Goal: Task Accomplishment & Management: Use online tool/utility

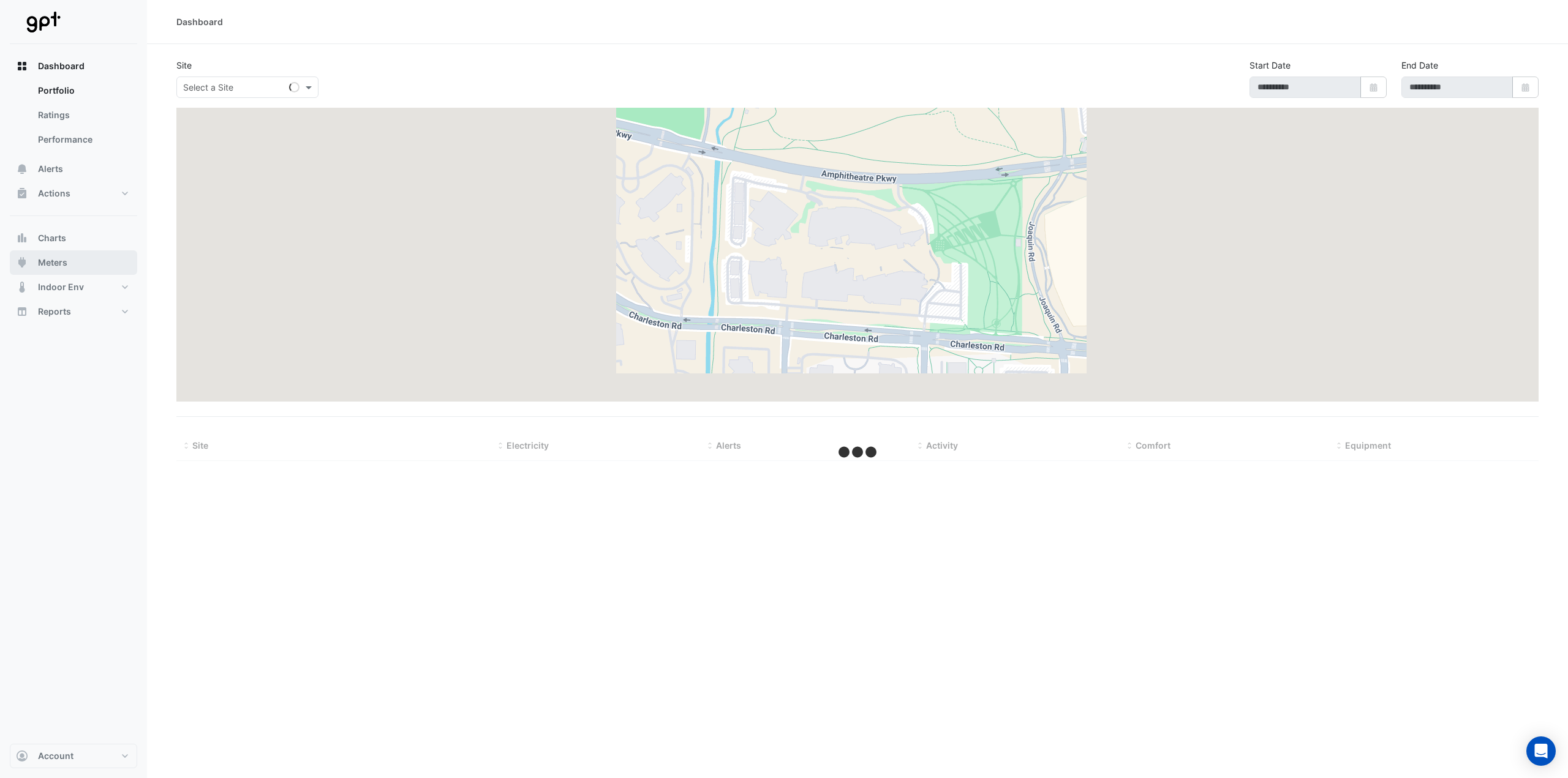
click at [58, 258] on span "Meters" at bounding box center [53, 263] width 30 height 12
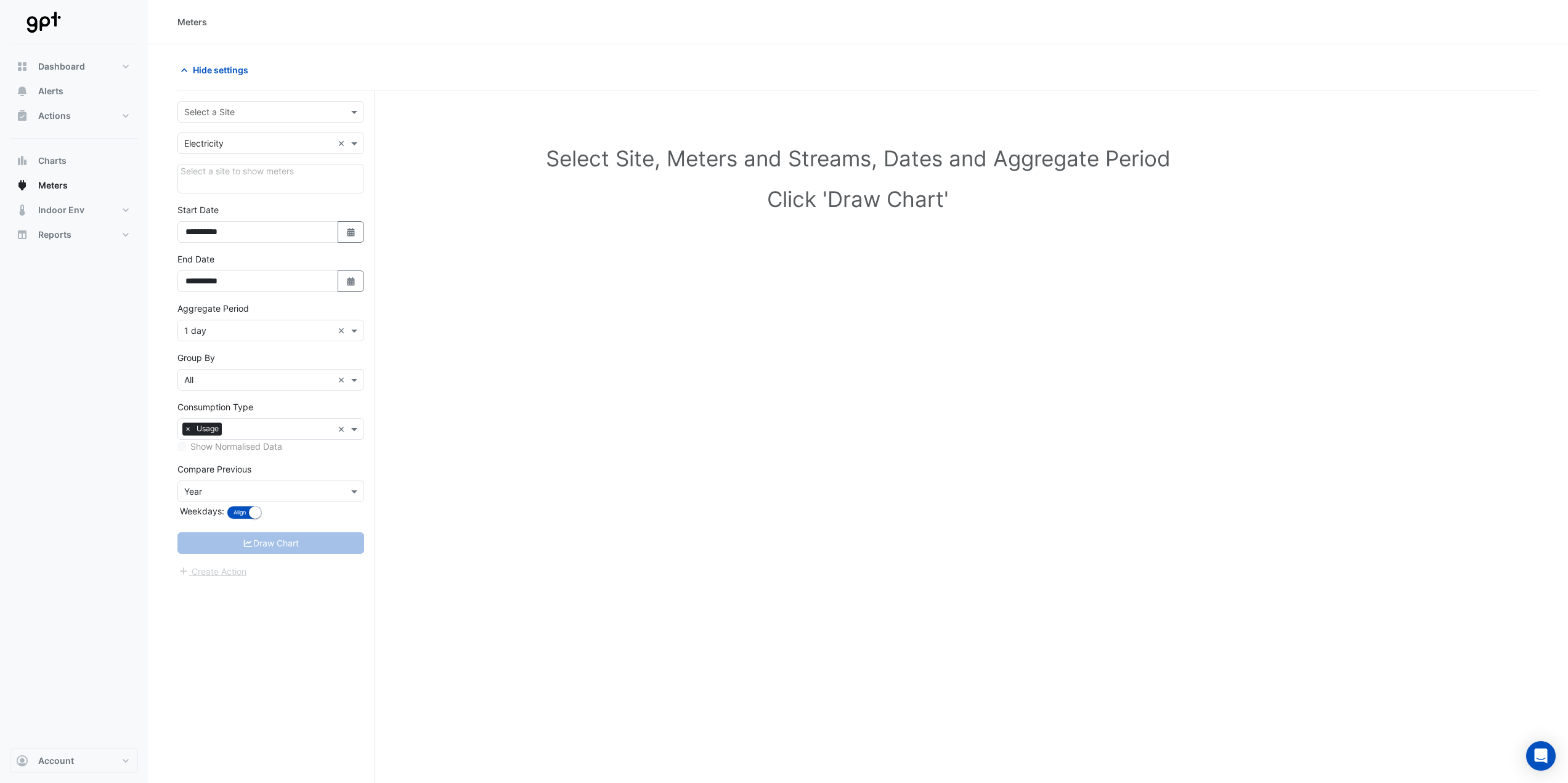
click at [234, 102] on div "Select a Site" at bounding box center [271, 111] width 187 height 22
type input "****"
click at [238, 134] on span "Melbourne Central Retail" at bounding box center [238, 138] width 99 height 10
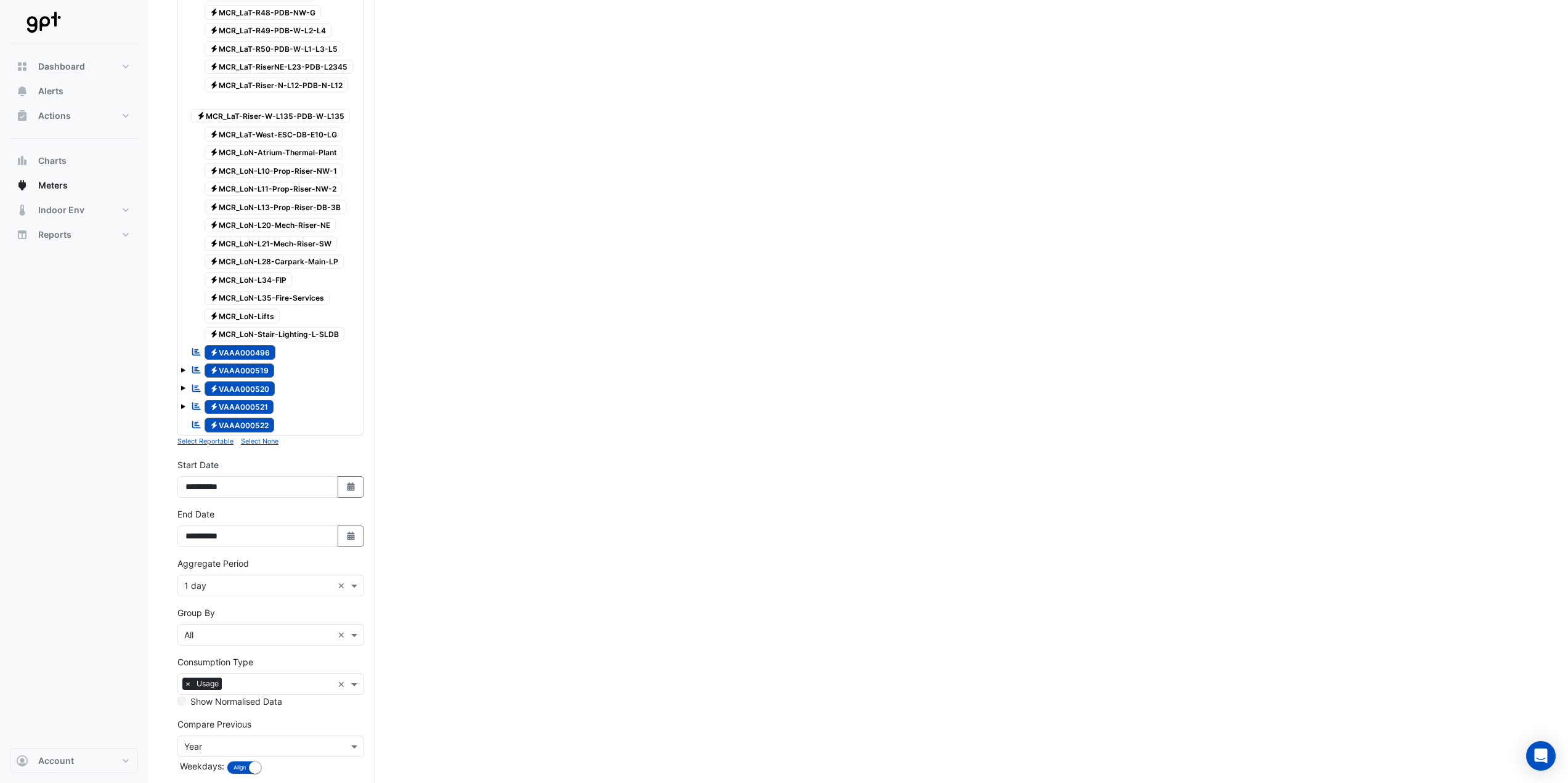
scroll to position [1120, 0]
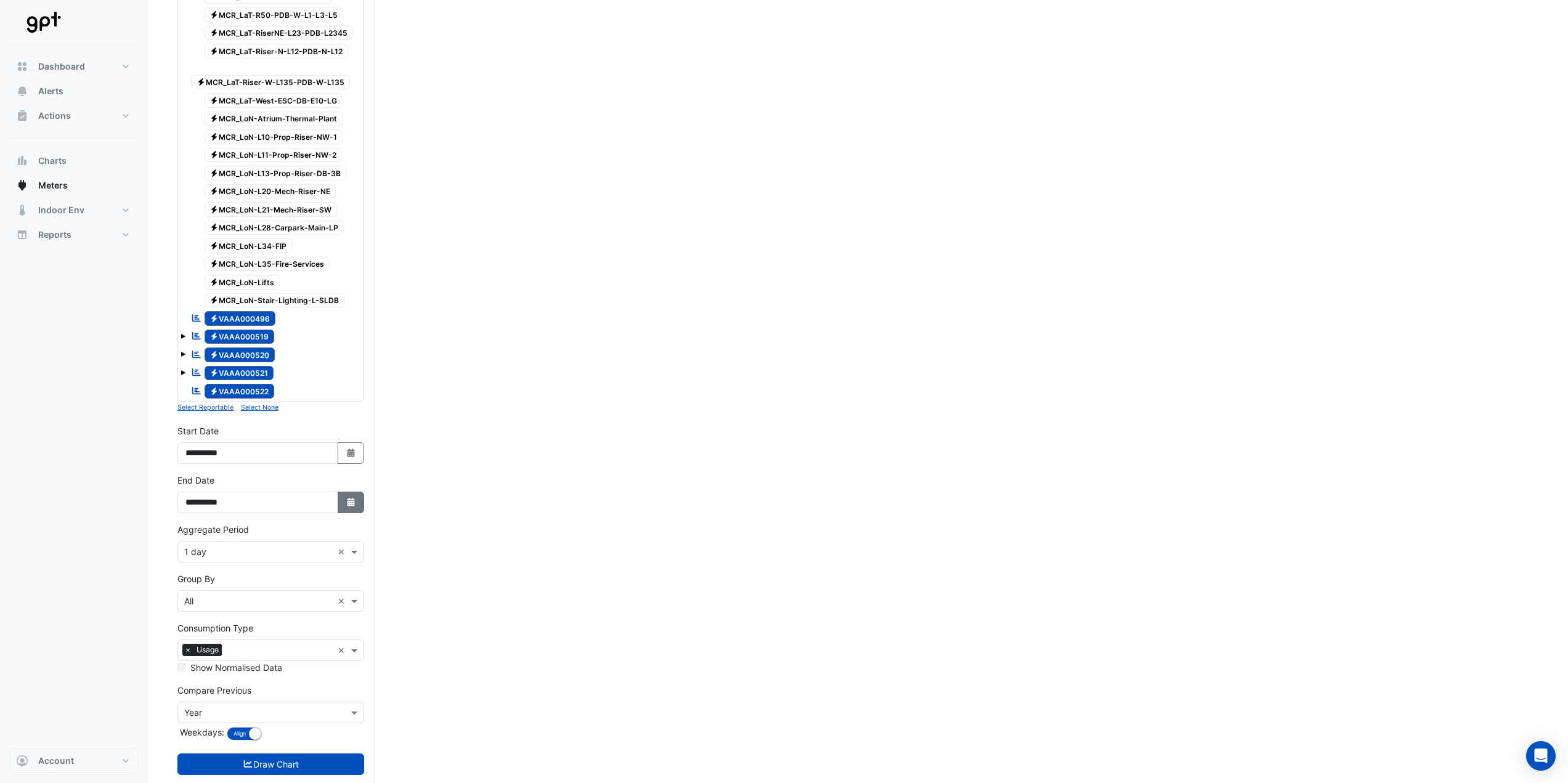
click at [346, 492] on button "Select Date" at bounding box center [351, 502] width 27 height 22
click at [314, 314] on span "Next month" at bounding box center [316, 313] width 9 height 9
select select "*"
click at [317, 429] on div "31" at bounding box center [317, 432] width 19 height 19
type input "**********"
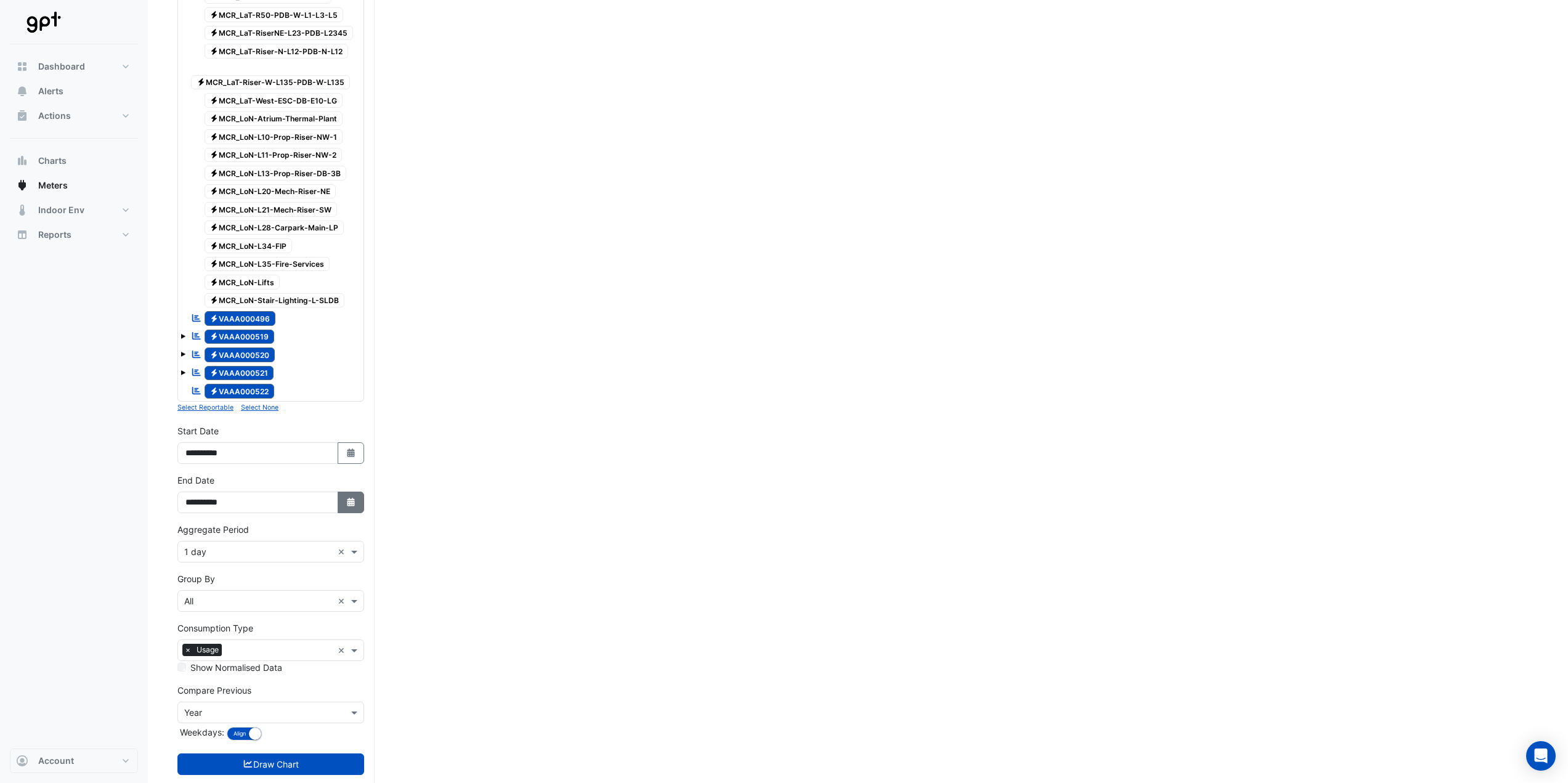
click at [350, 492] on button "Select Date" at bounding box center [351, 502] width 27 height 22
select select "*"
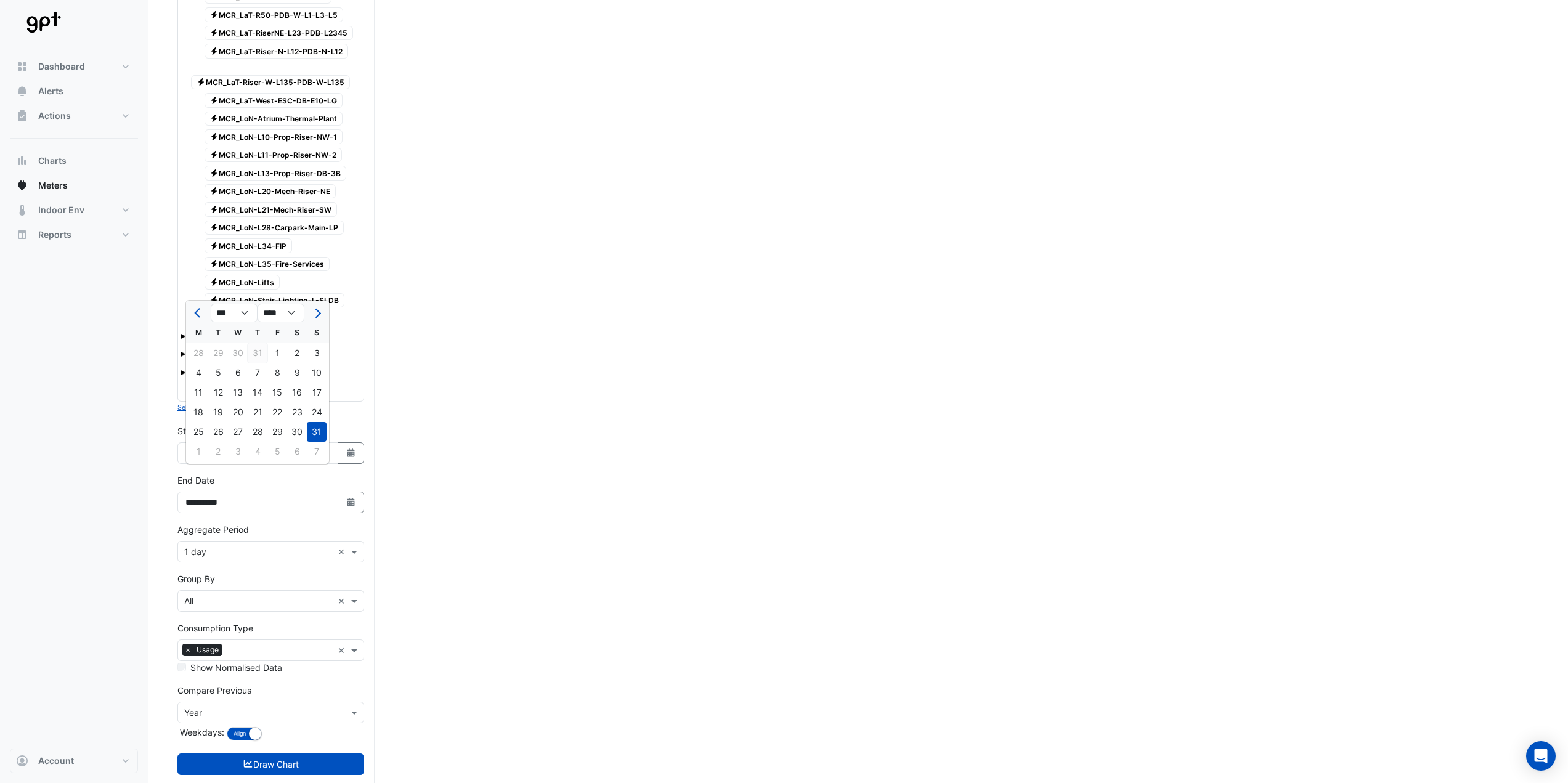
click at [254, 353] on div "31" at bounding box center [258, 353] width 19 height 19
type input "**********"
click at [268, 707] on input "text" at bounding box center [258, 713] width 149 height 13
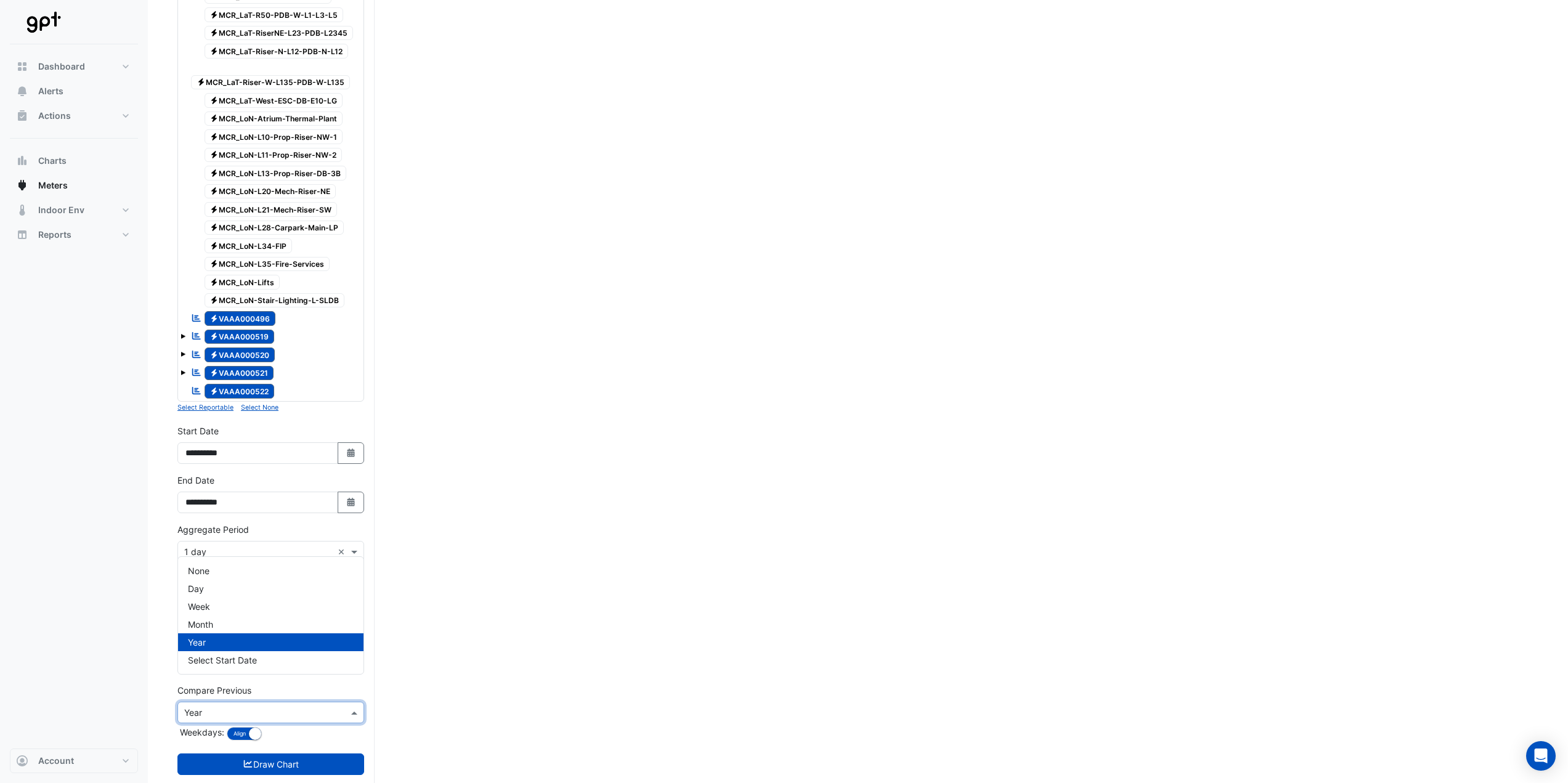
click at [269, 707] on input "text" at bounding box center [258, 713] width 149 height 13
click at [293, 754] on button "Draw Chart" at bounding box center [271, 764] width 187 height 22
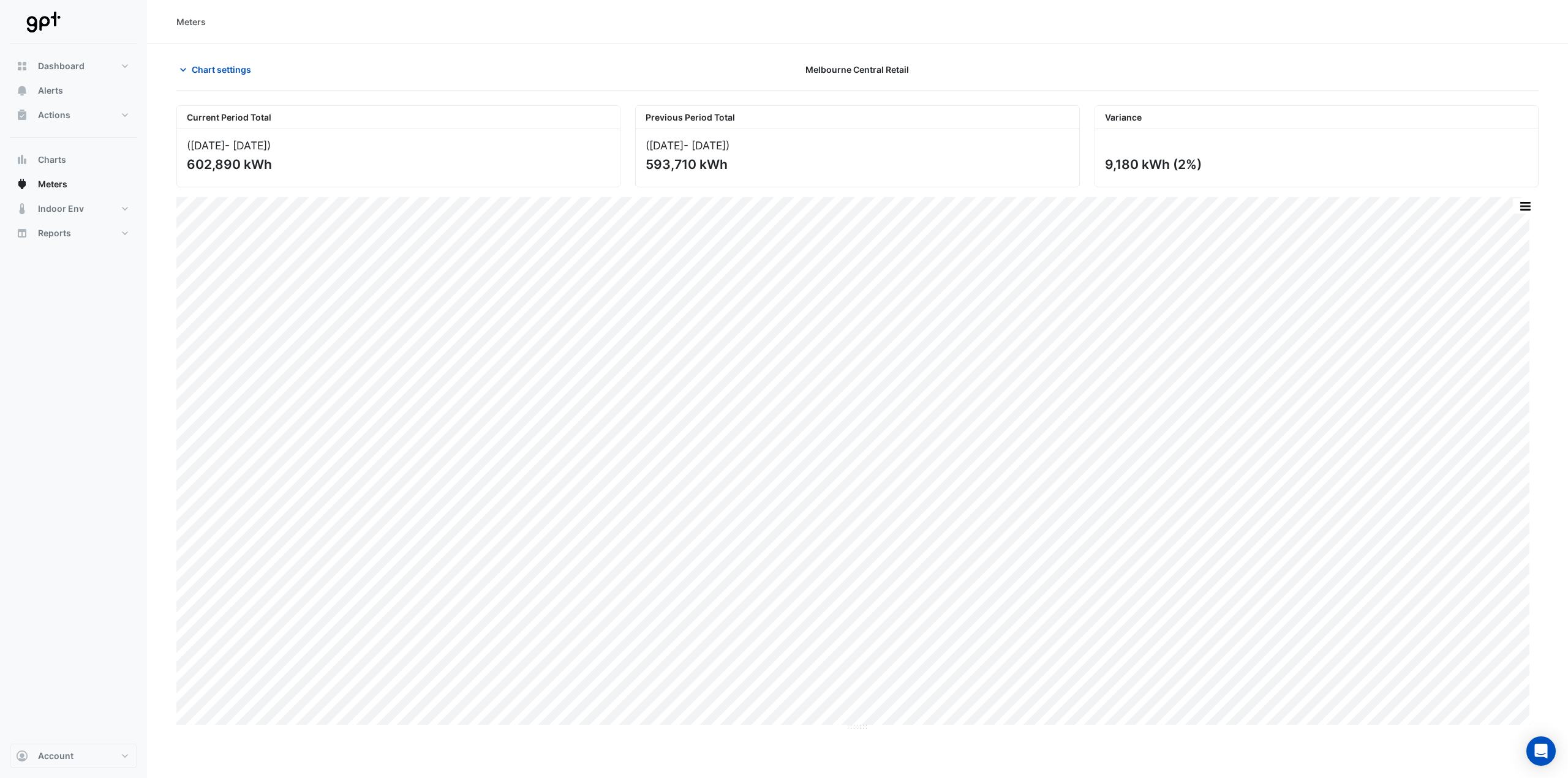
click at [1113, 79] on div at bounding box center [1317, 69] width 459 height 22
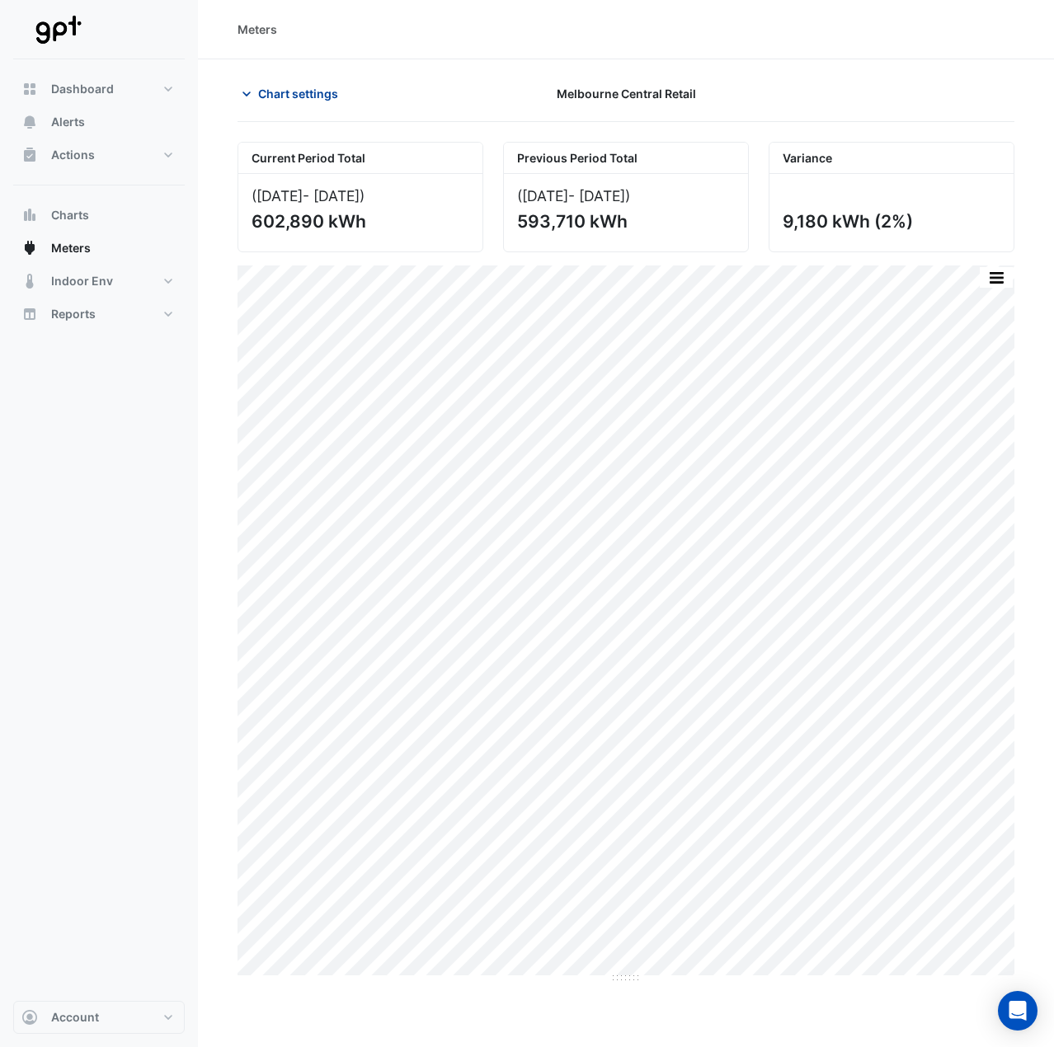
click at [314, 96] on span "Chart settings" at bounding box center [298, 93] width 80 height 17
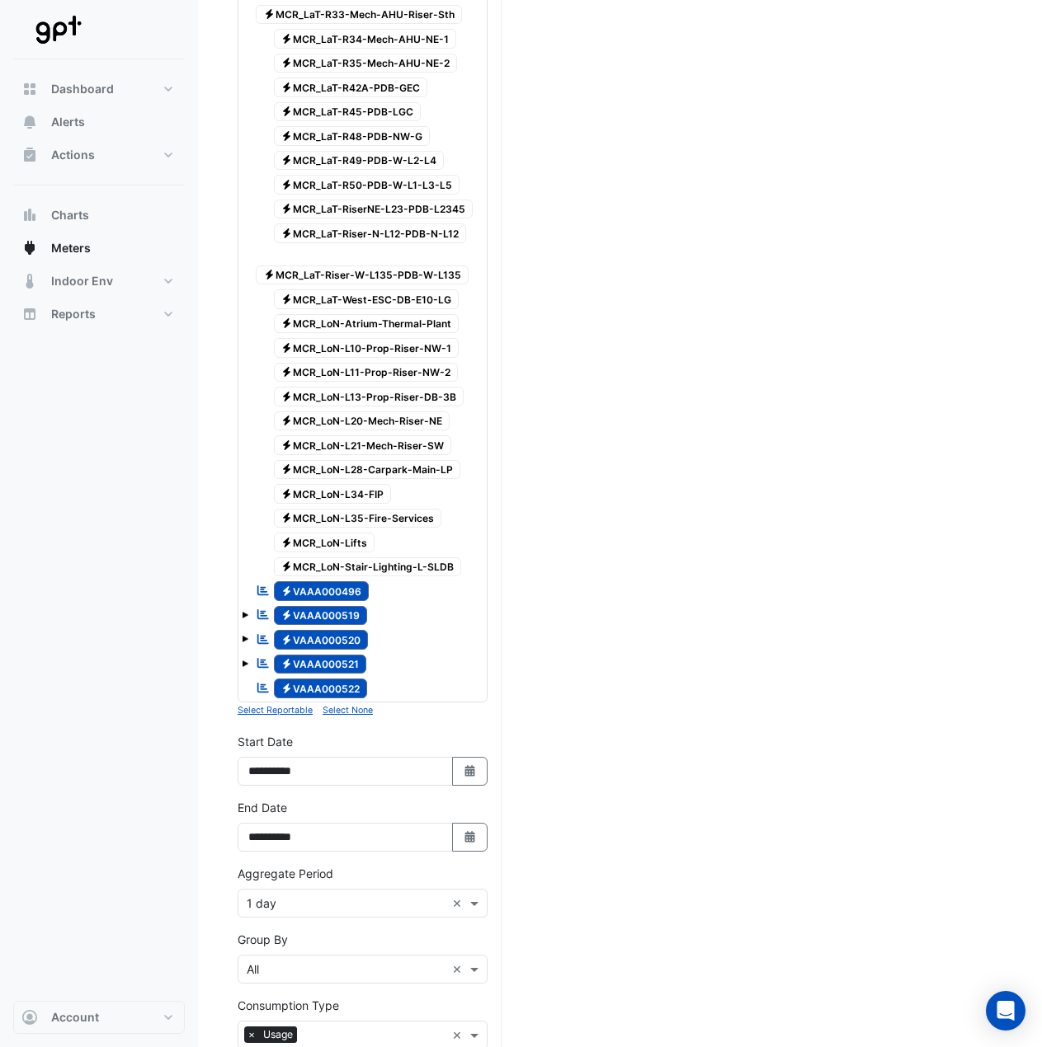
scroll to position [1500, 0]
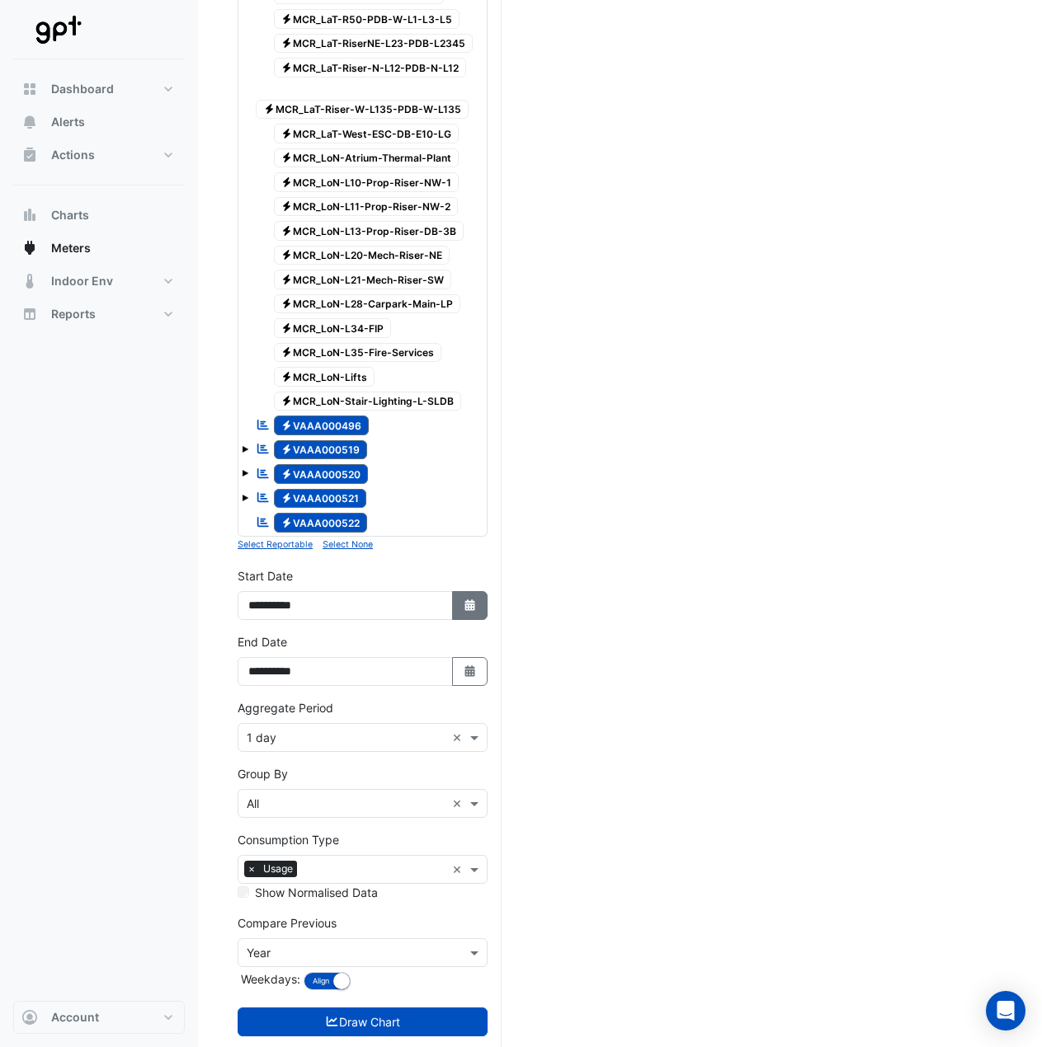
click at [463, 600] on icon "Select Date" at bounding box center [470, 606] width 15 height 12
select select "*"
select select "****"
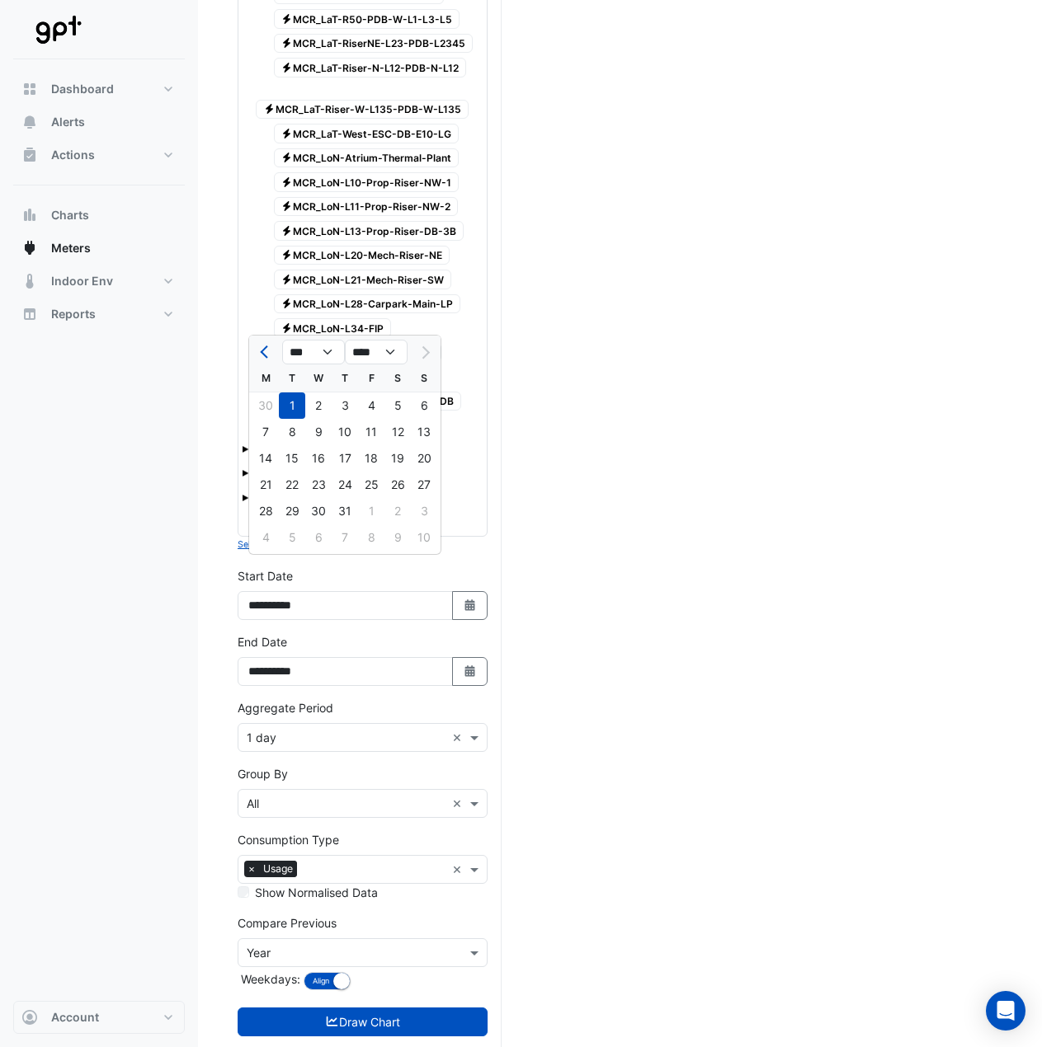
drag, startPoint x: 470, startPoint y: 640, endPoint x: 450, endPoint y: 611, distance: 35.0
click at [471, 666] on icon "Select Date" at bounding box center [470, 672] width 15 height 12
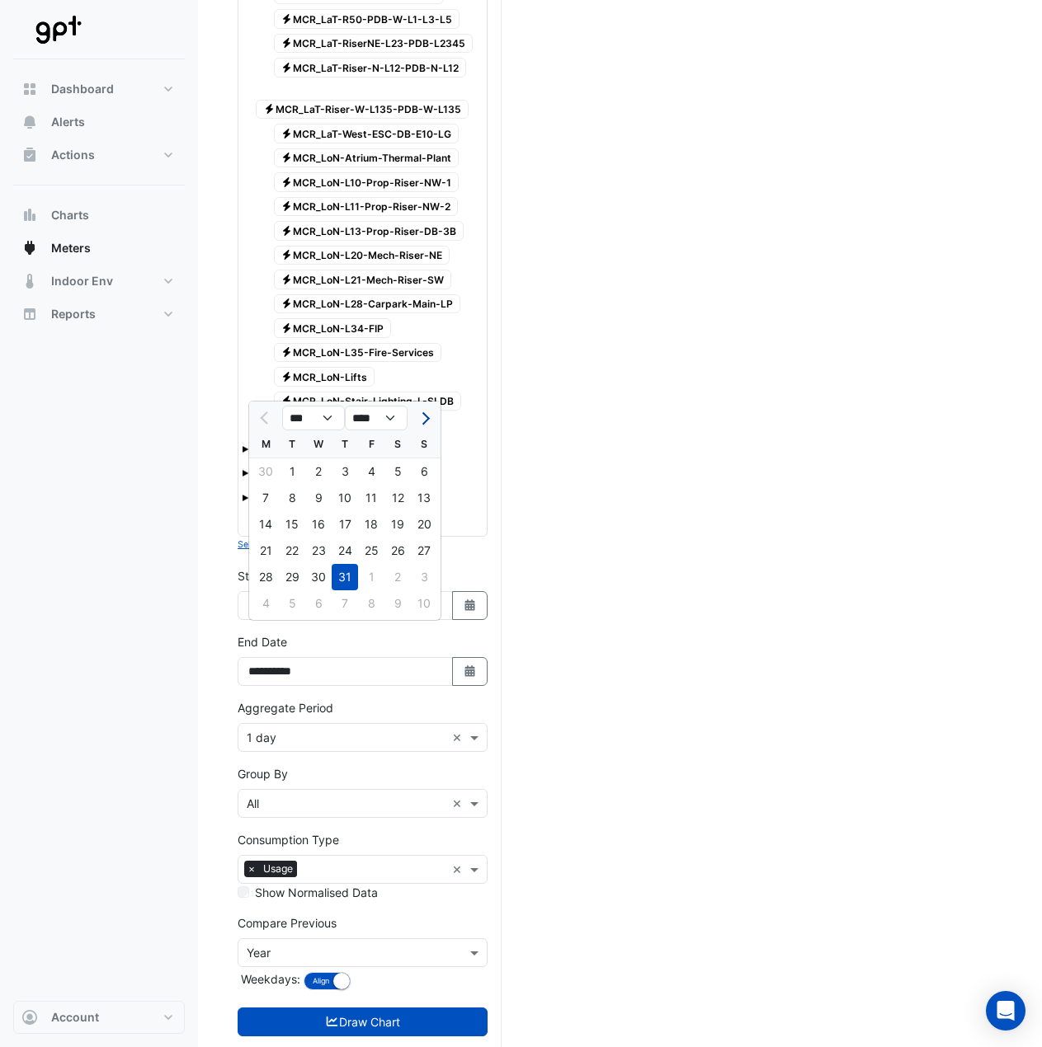
click at [424, 418] on span "Next month" at bounding box center [423, 418] width 12 height 12
select select "*"
click at [426, 580] on div "31" at bounding box center [424, 577] width 26 height 26
type input "**********"
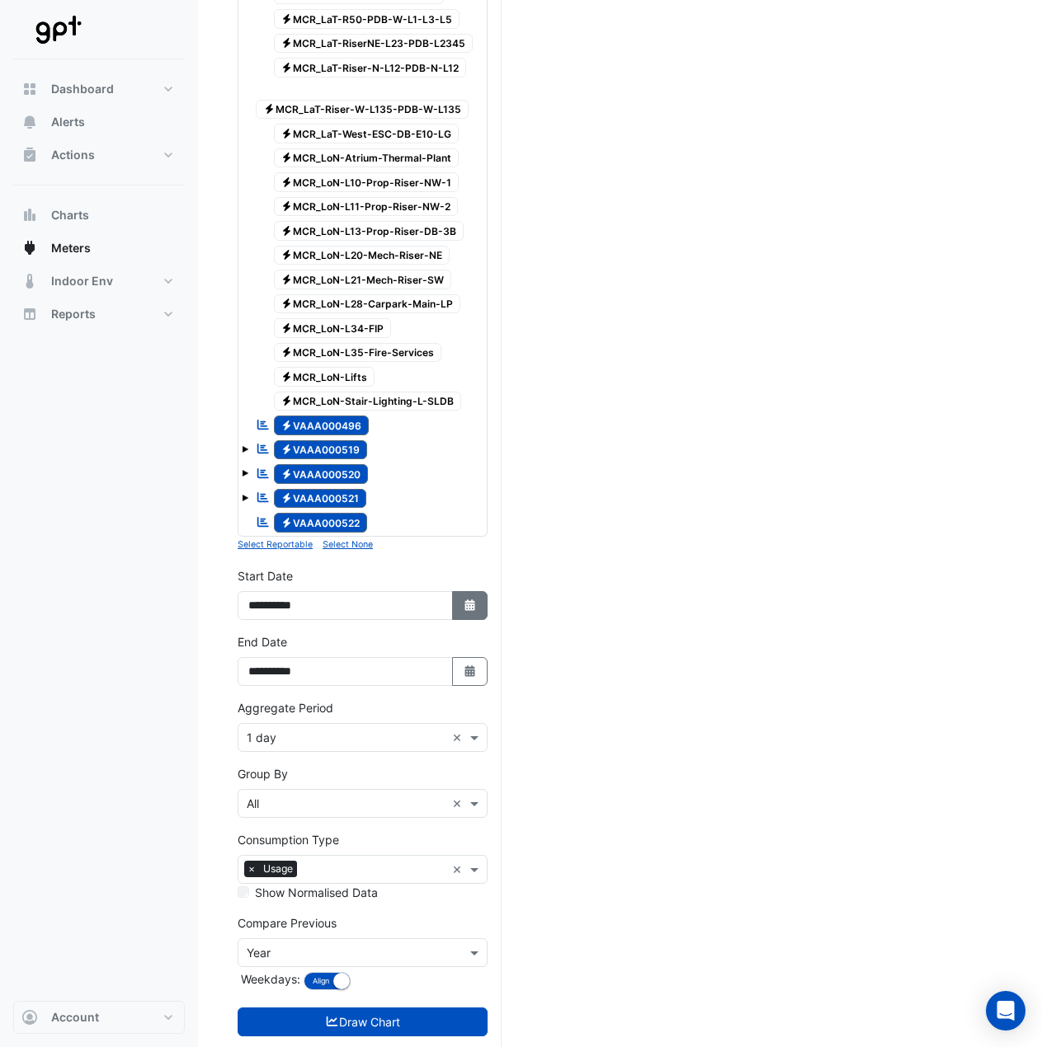
click at [460, 591] on button "Select Date" at bounding box center [470, 605] width 36 height 29
select select "*"
select select "****"
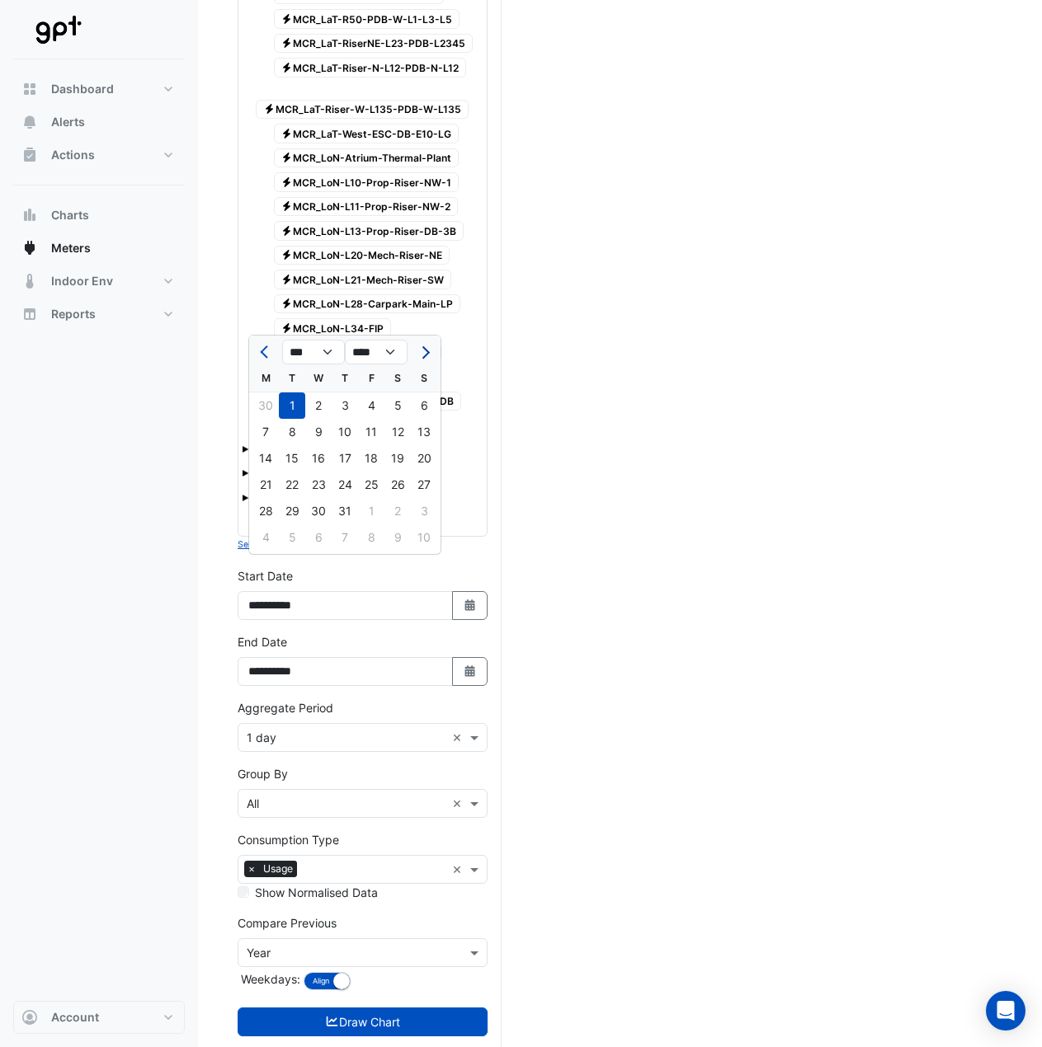
click at [431, 346] on button "Next month" at bounding box center [424, 352] width 20 height 26
select select "*"
click at [373, 410] on div "1" at bounding box center [371, 406] width 26 height 26
type input "**********"
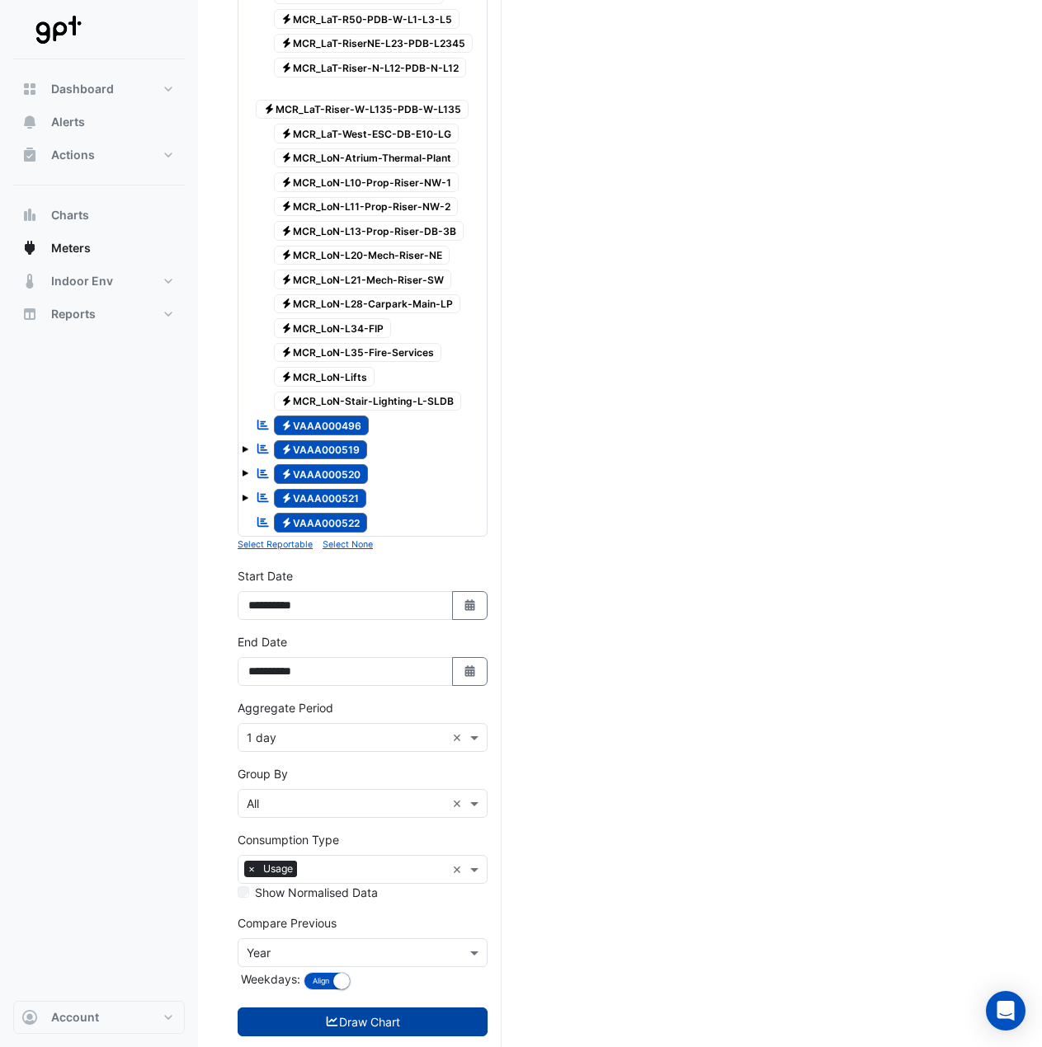
click at [405, 1008] on button "Draw Chart" at bounding box center [363, 1022] width 250 height 29
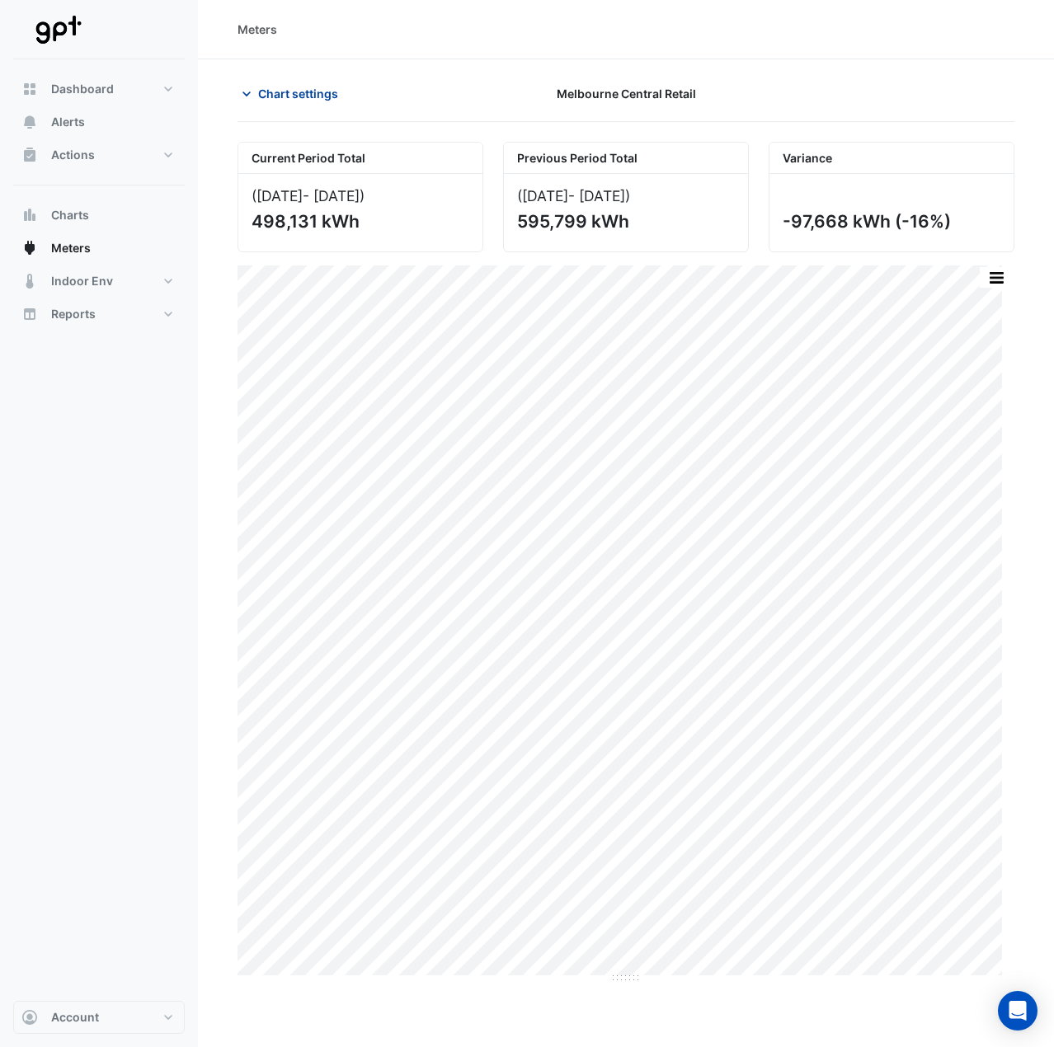
click at [313, 95] on span "Chart settings" at bounding box center [298, 93] width 80 height 17
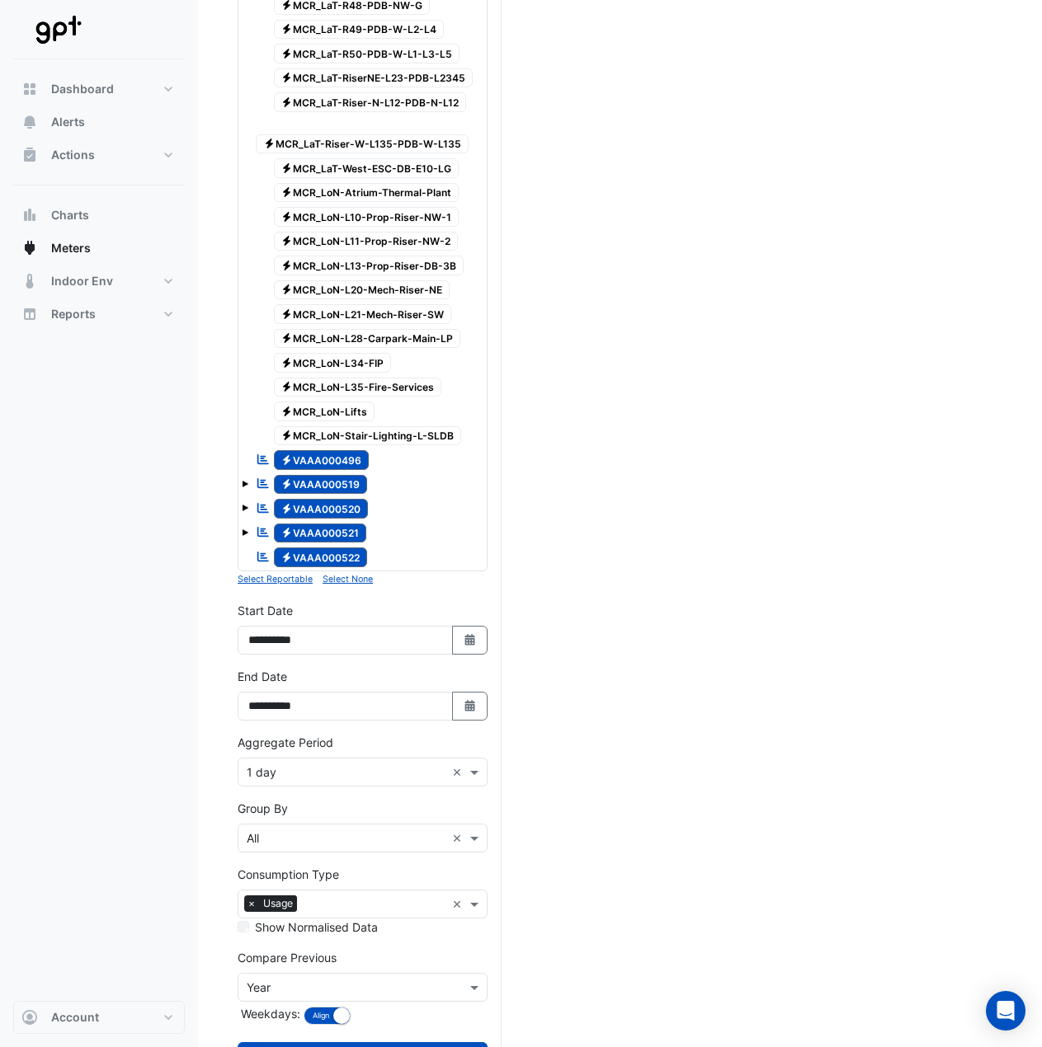
scroll to position [1500, 0]
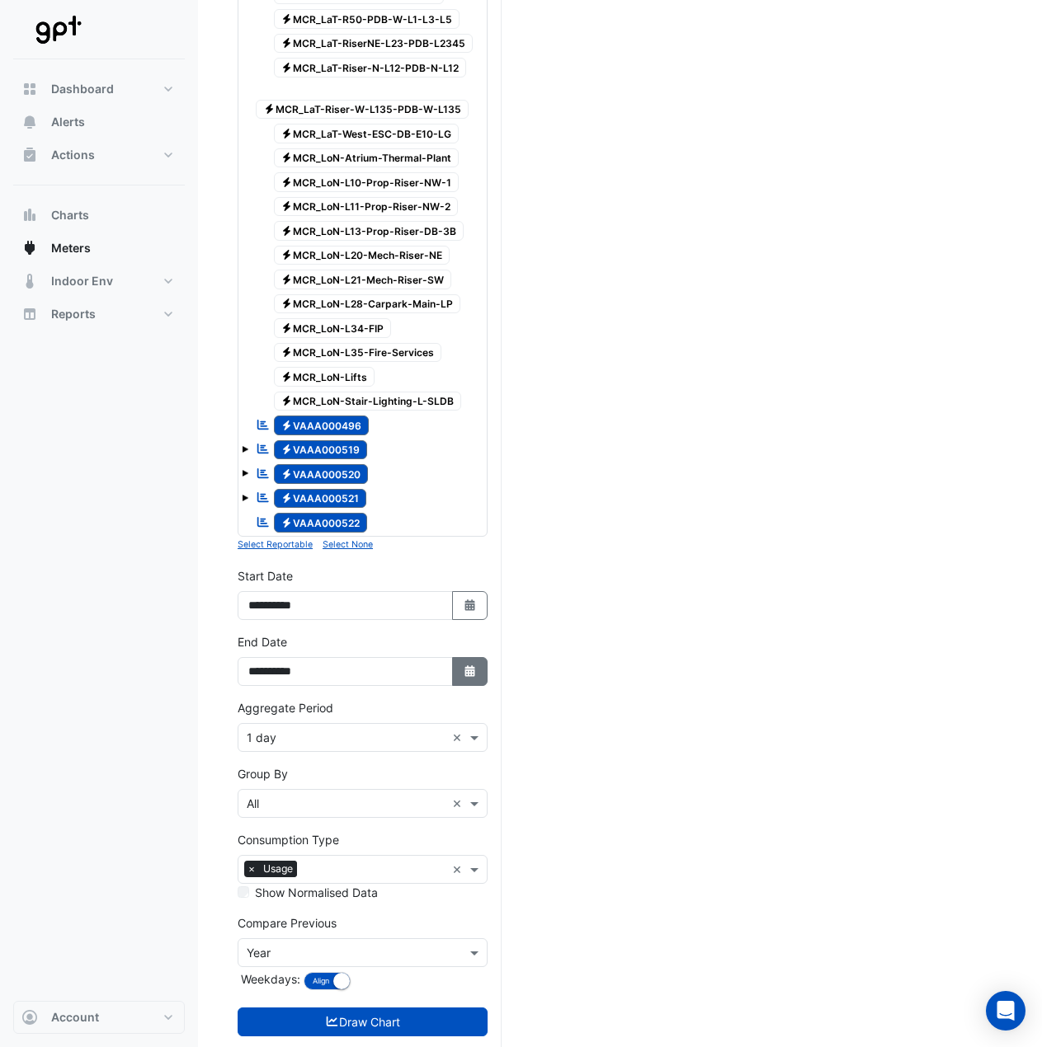
click at [468, 666] on icon "button" at bounding box center [469, 672] width 10 height 12
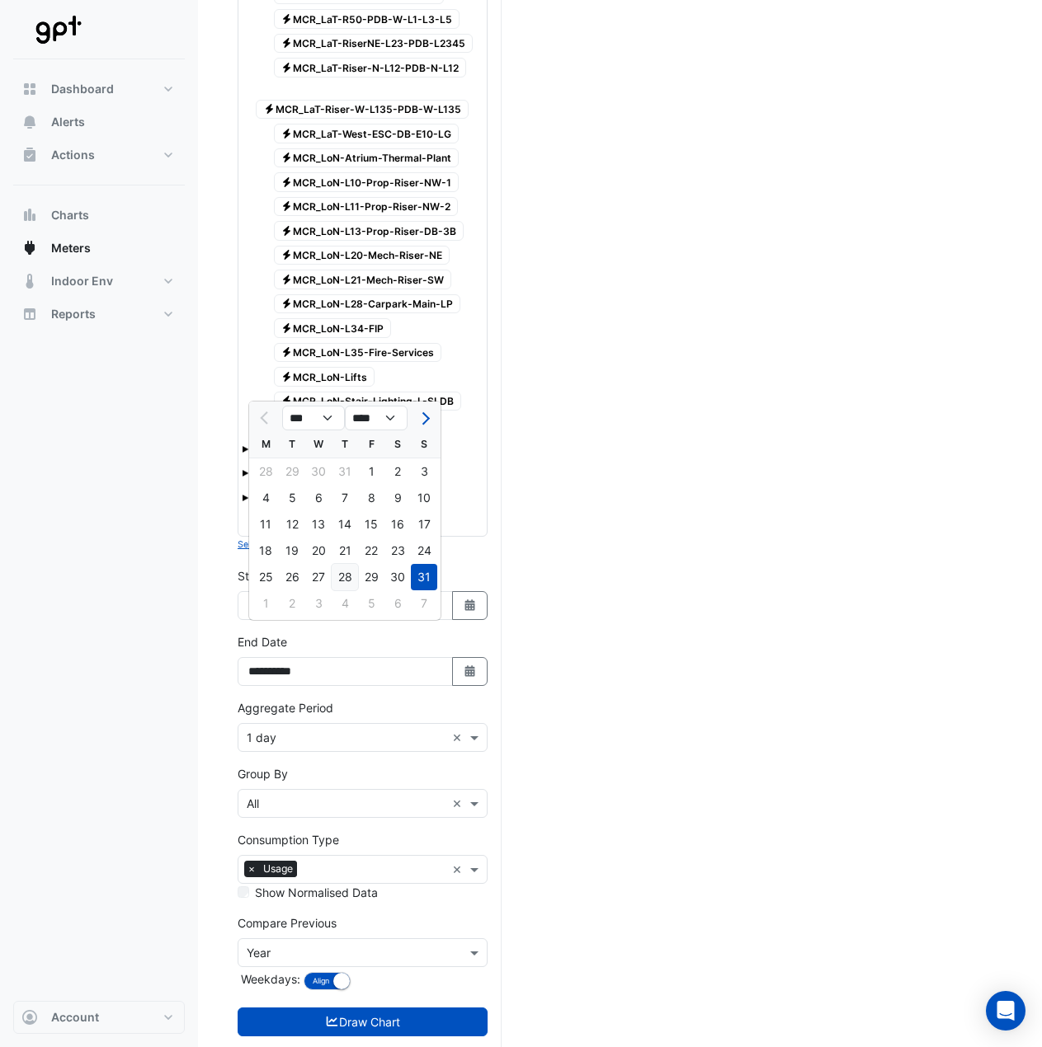
click at [351, 584] on div "28" at bounding box center [345, 577] width 26 height 26
type input "**********"
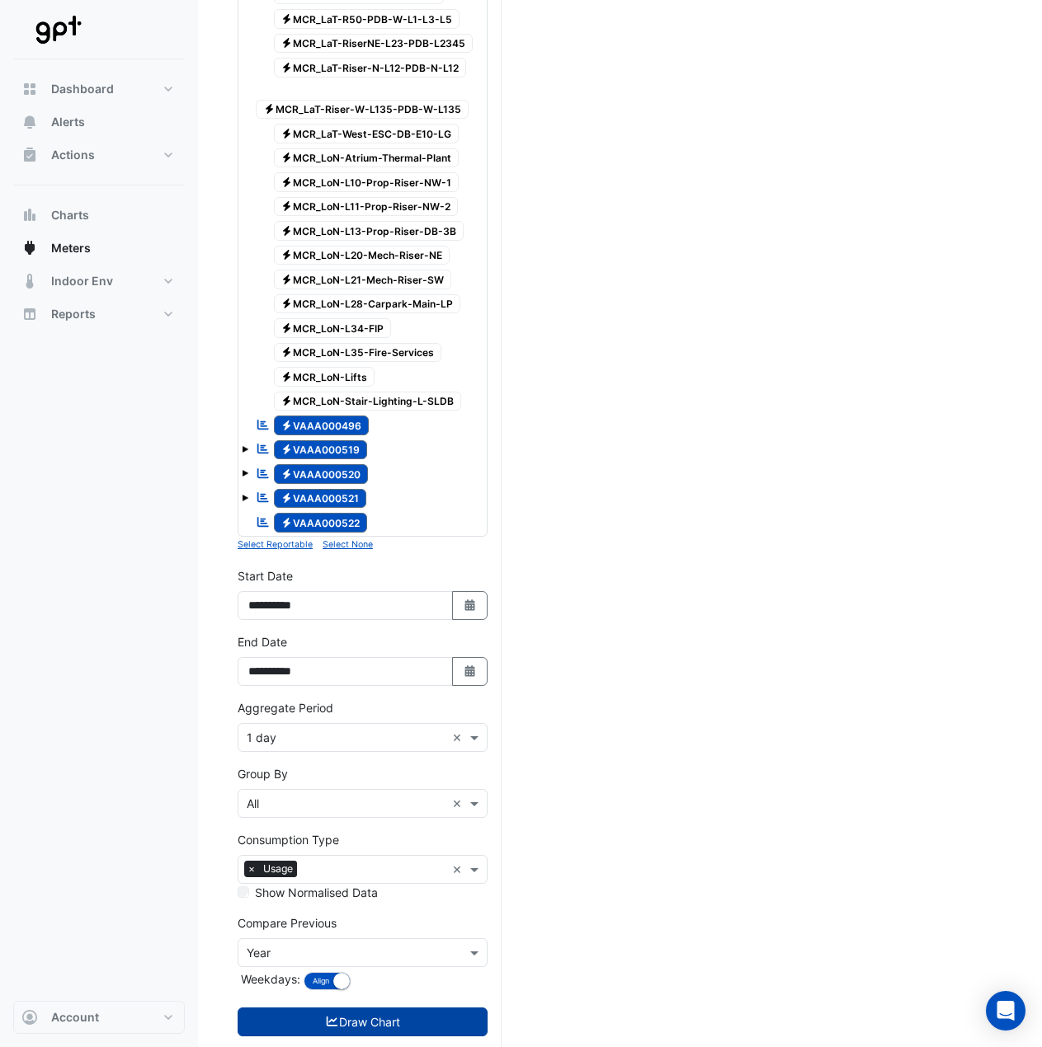
click at [398, 1008] on button "Draw Chart" at bounding box center [363, 1022] width 250 height 29
